Goal: Navigation & Orientation: Find specific page/section

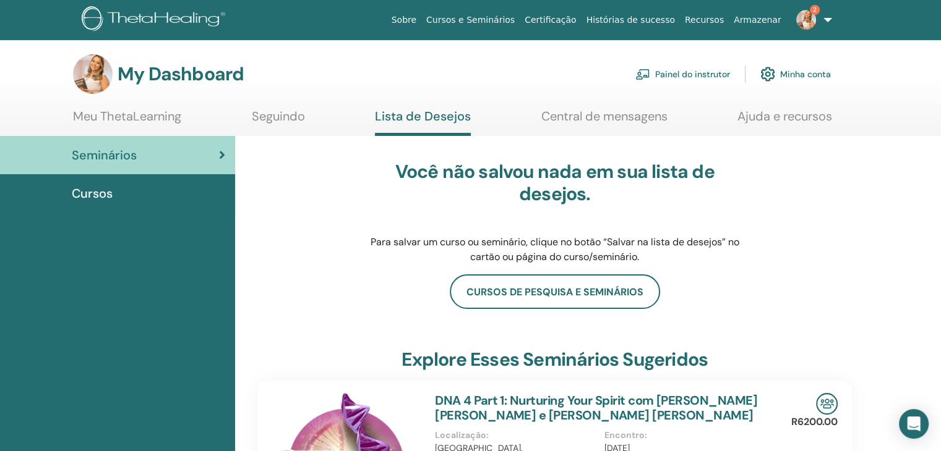
click at [155, 199] on div "Cursos" at bounding box center [117, 193] width 215 height 19
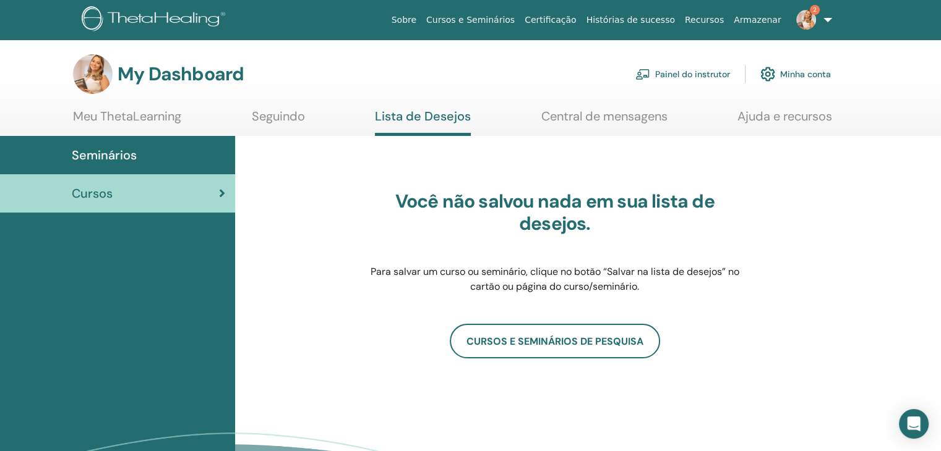
click at [109, 196] on span "Cursos" at bounding box center [92, 193] width 41 height 19
click at [137, 110] on link "Meu ThetaLearning" at bounding box center [127, 121] width 108 height 24
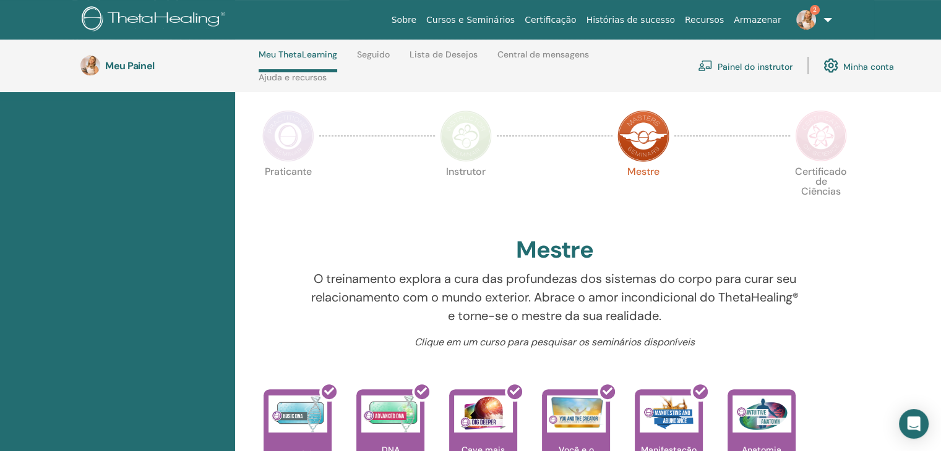
scroll to position [176, 0]
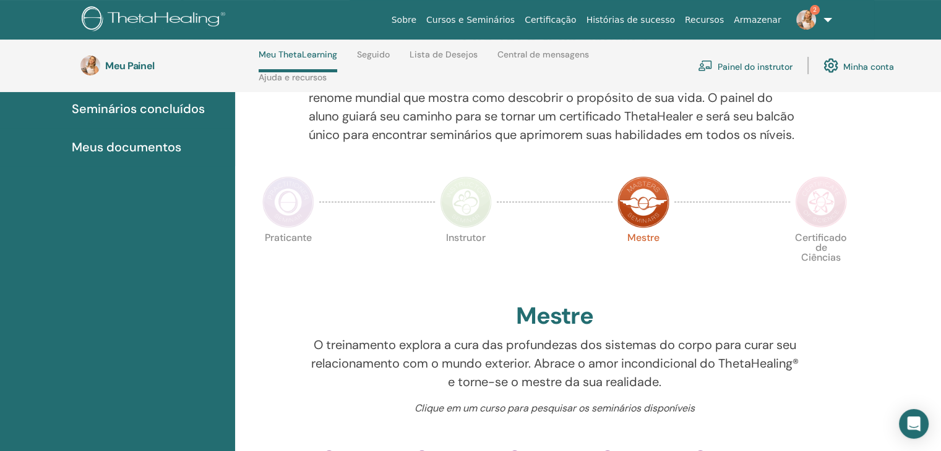
click at [814, 17] on img at bounding box center [806, 20] width 20 height 20
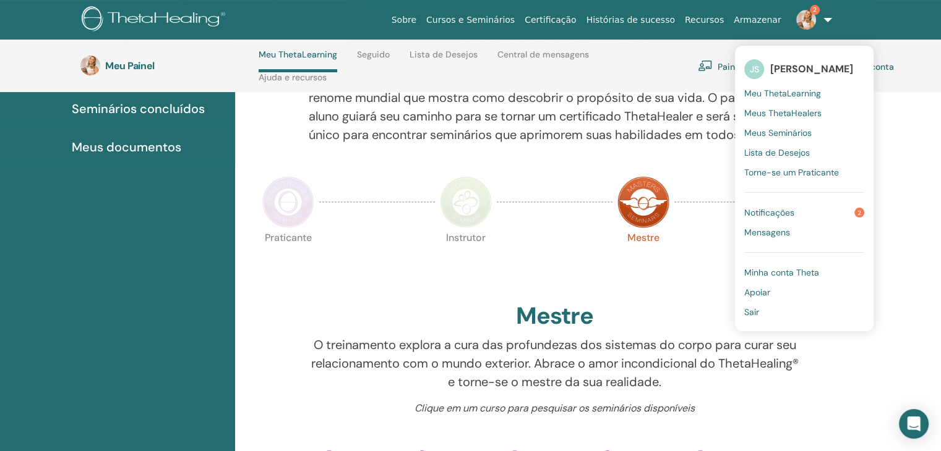
click at [826, 207] on link "Notificações 2" at bounding box center [804, 213] width 120 height 20
